Goal: Transaction & Acquisition: Purchase product/service

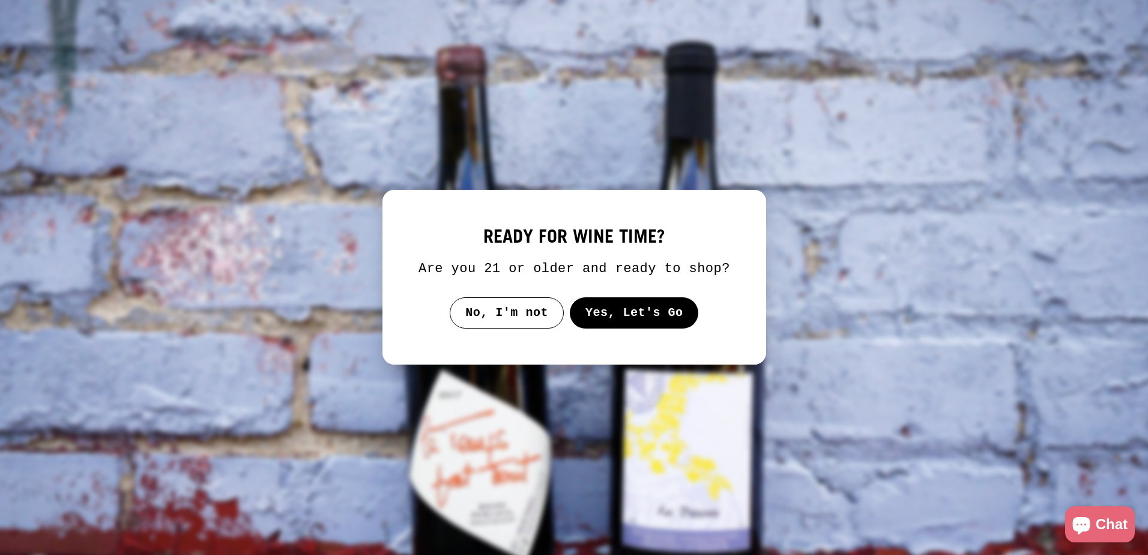
click at [638, 313] on button "Yes, Let's Go" at bounding box center [633, 312] width 129 height 31
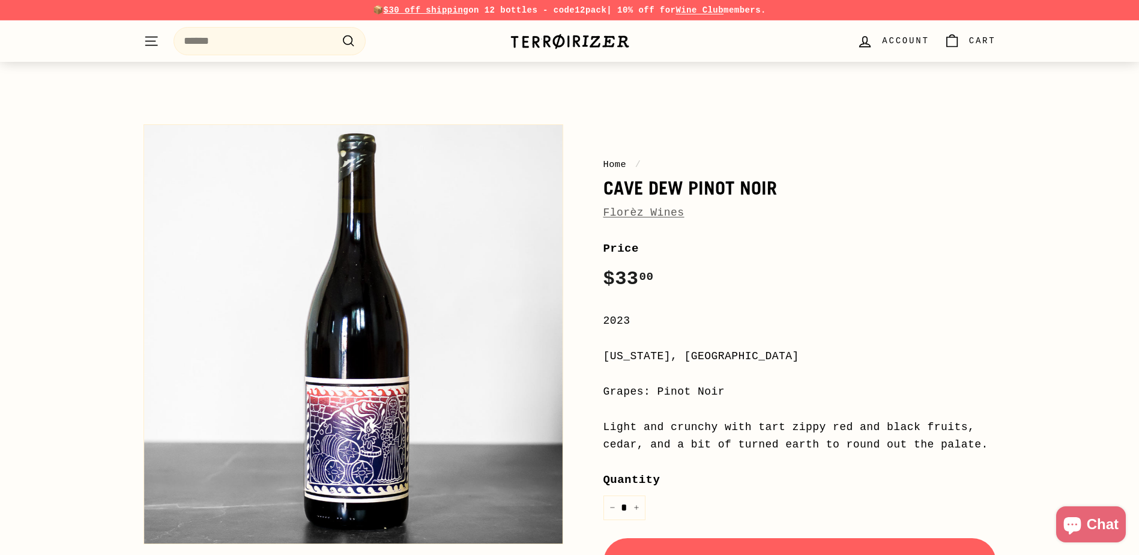
scroll to position [60, 0]
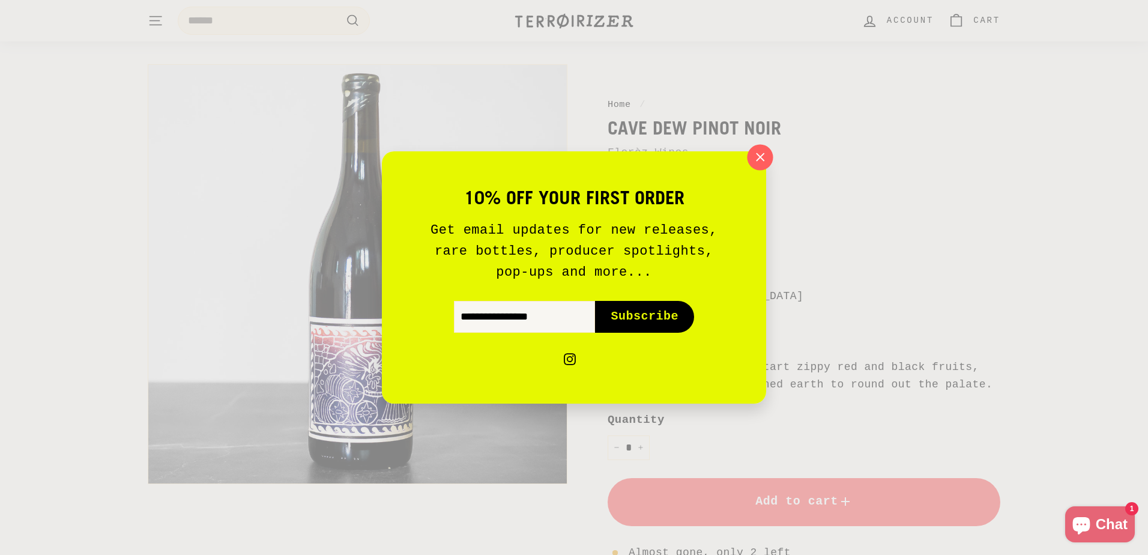
click at [761, 157] on icon "button" at bounding box center [760, 157] width 8 height 8
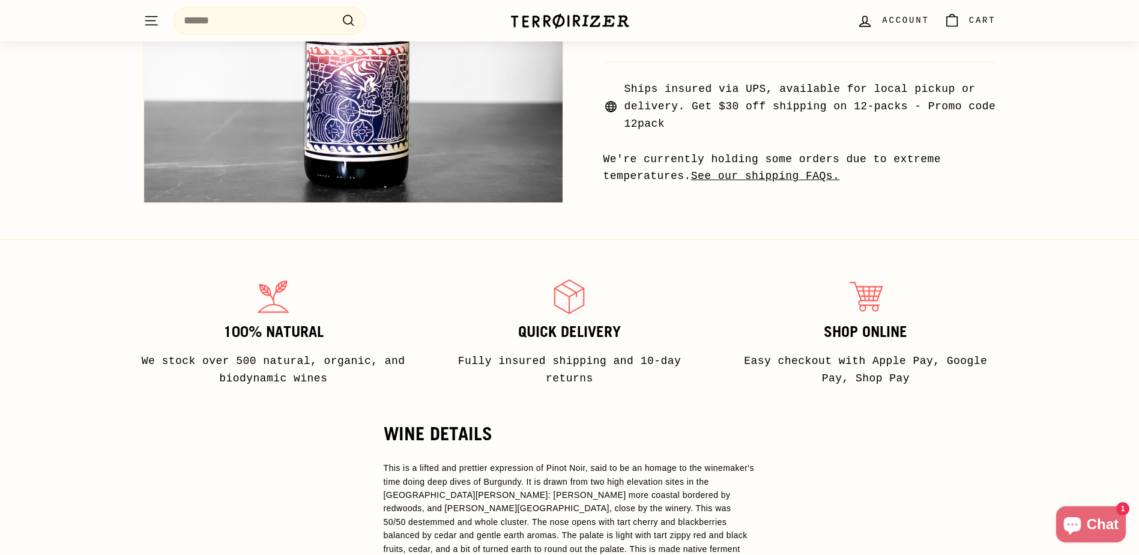
scroll to position [360, 0]
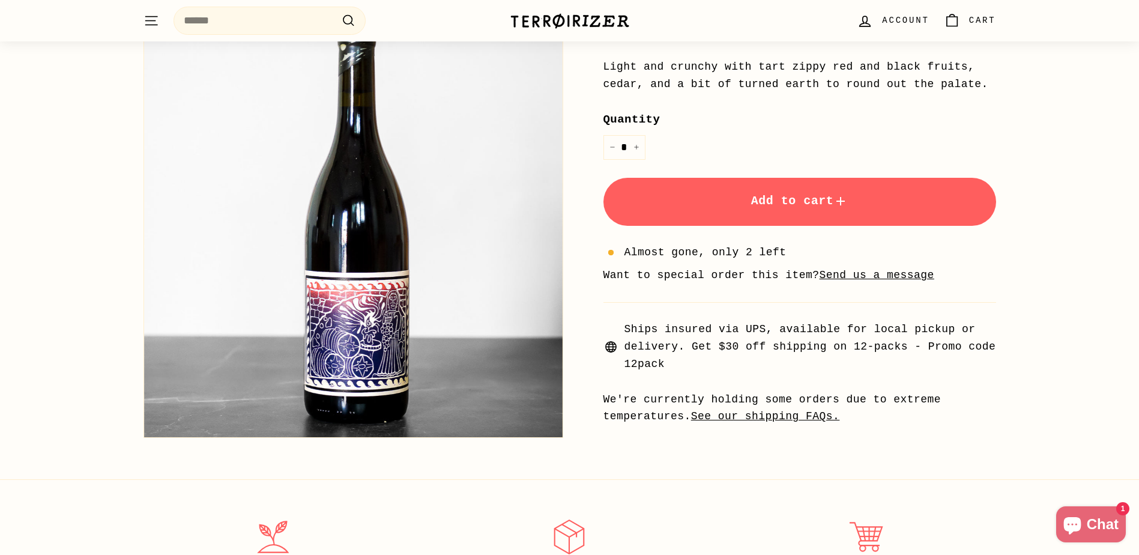
click at [396, 341] on button "Zoom" at bounding box center [353, 228] width 418 height 418
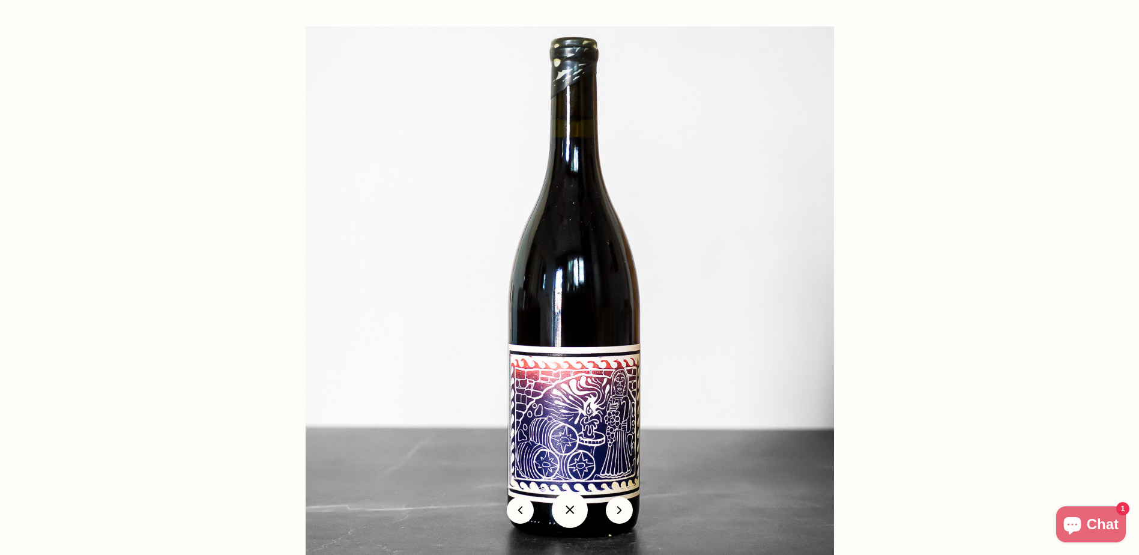
click at [592, 429] on img at bounding box center [570, 290] width 528 height 528
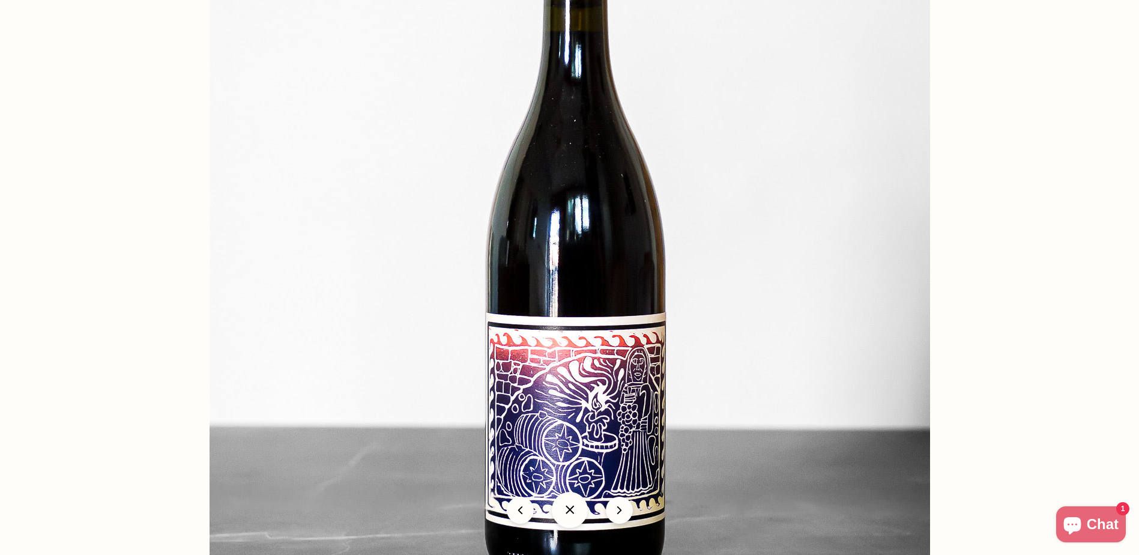
click at [592, 428] on img at bounding box center [570, 240] width 720 height 720
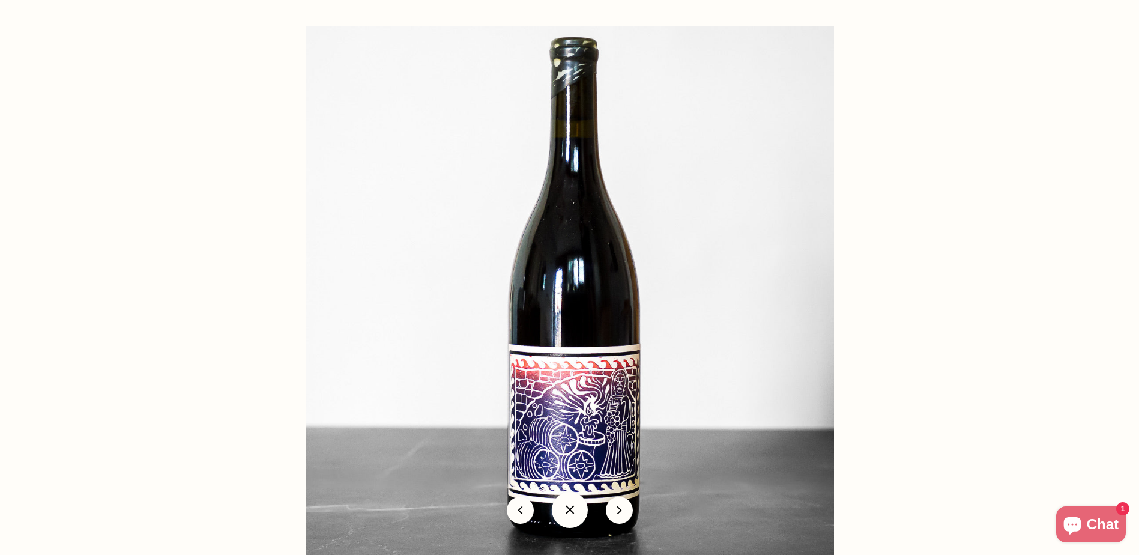
click at [601, 417] on img at bounding box center [570, 290] width 528 height 528
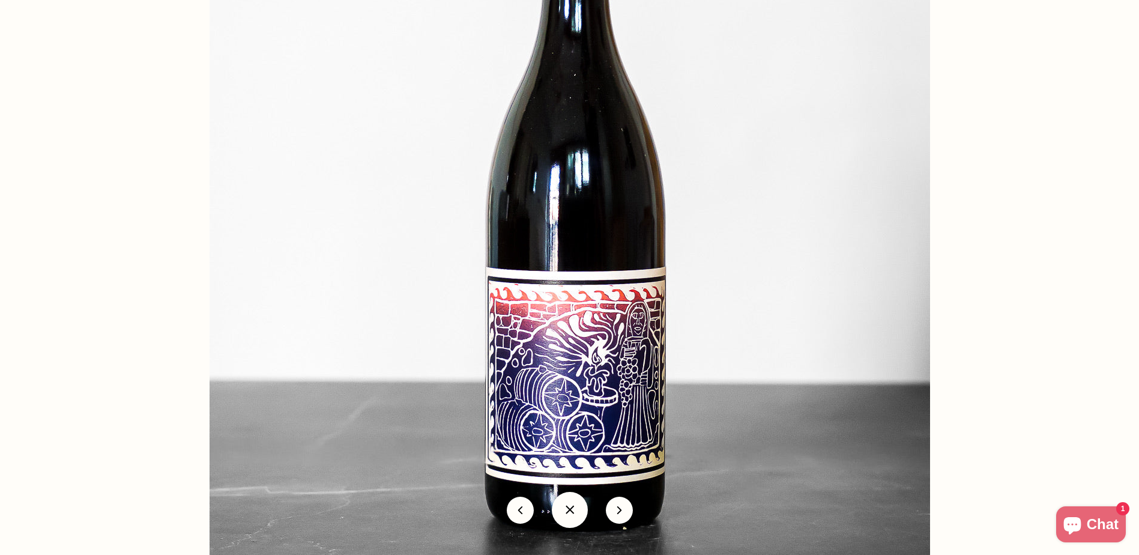
click at [650, 323] on img at bounding box center [570, 194] width 720 height 720
